Goal: Information Seeking & Learning: Learn about a topic

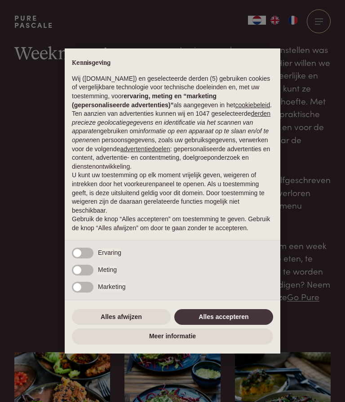
click at [121, 323] on button "Alles afwijzen" at bounding box center [121, 317] width 99 height 16
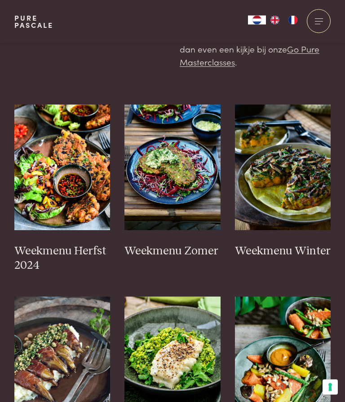
scroll to position [248, 0]
click at [59, 244] on h3 "Weekmenu Herfst 2024" at bounding box center [62, 258] width 96 height 29
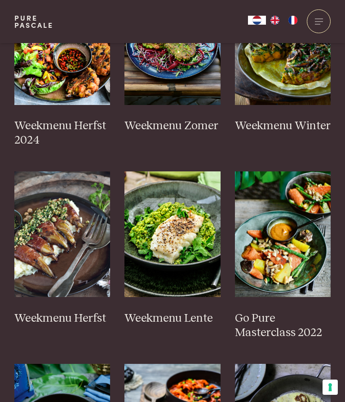
scroll to position [377, 0]
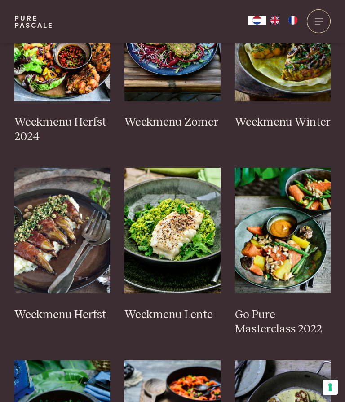
click at [73, 314] on h3 "Weekmenu Herfst" at bounding box center [62, 315] width 96 height 14
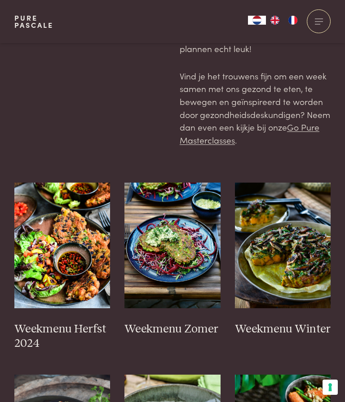
scroll to position [0, 0]
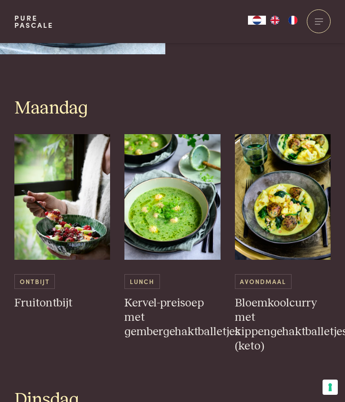
scroll to position [364, 0]
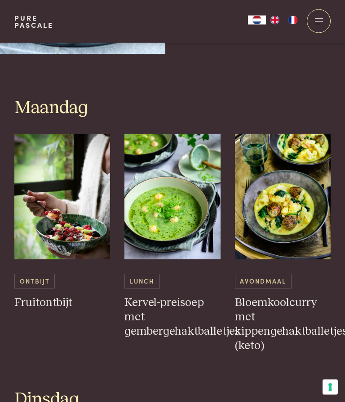
click at [268, 275] on span "Avondmaal" at bounding box center [263, 281] width 57 height 15
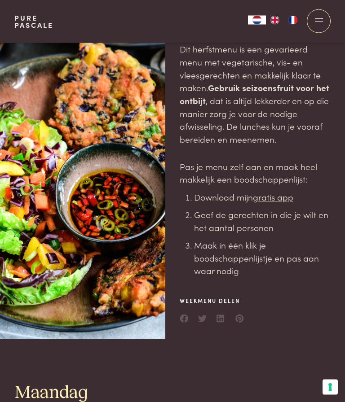
scroll to position [0, 0]
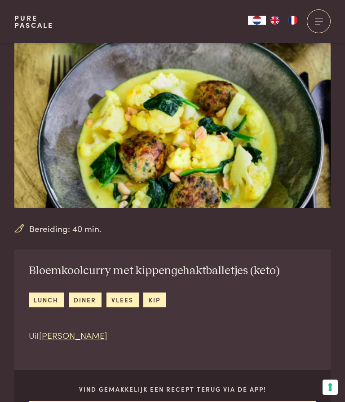
scroll to position [21, 0]
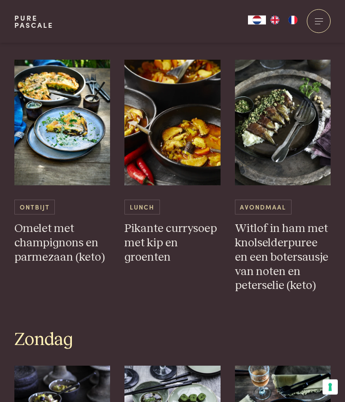
scroll to position [1858, 0]
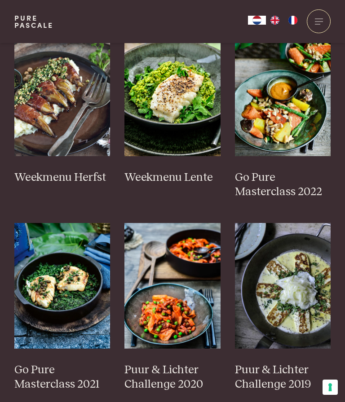
scroll to position [512, 0]
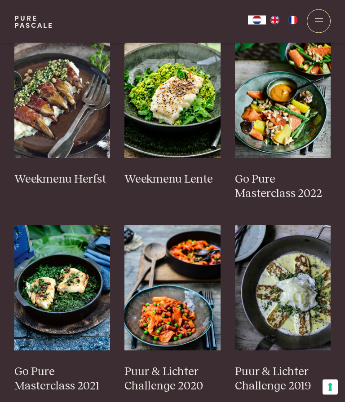
click at [281, 133] on img at bounding box center [283, 96] width 96 height 126
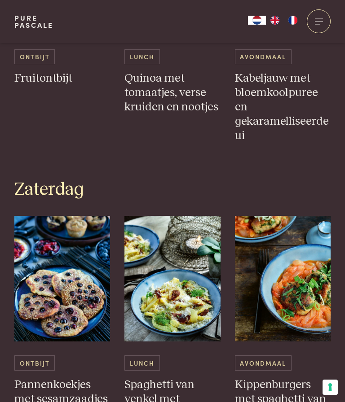
scroll to position [1731, 0]
